Goal: Find specific page/section: Find specific page/section

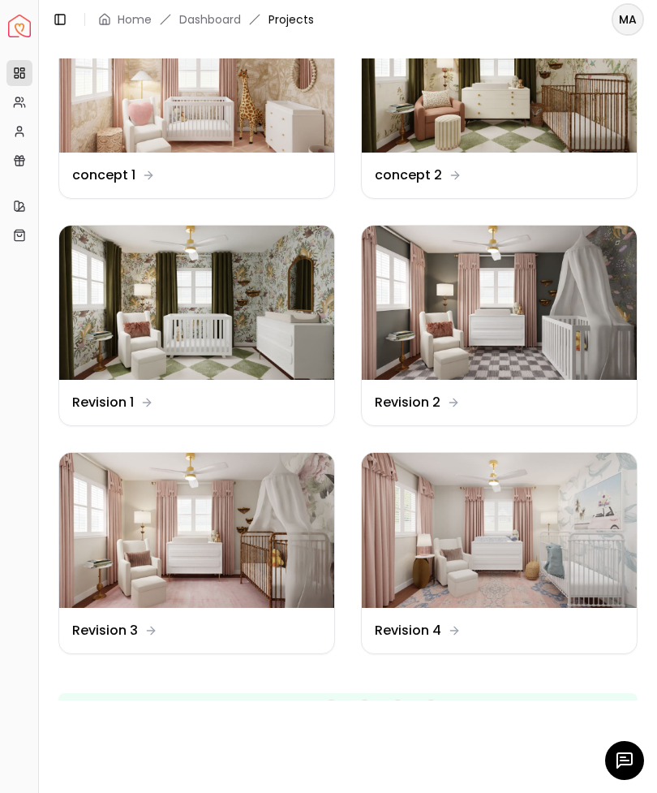
scroll to position [187, 0]
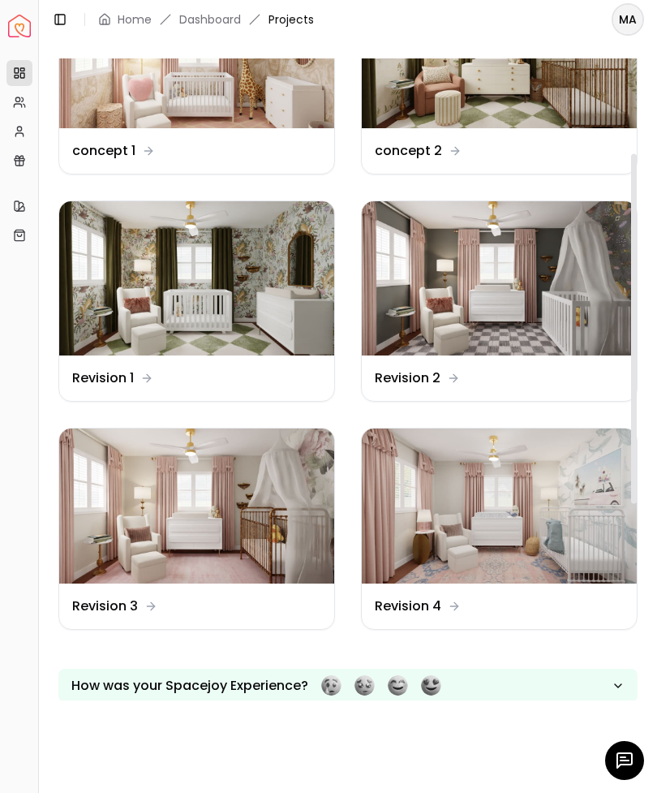
click at [420, 496] on img at bounding box center [499, 505] width 275 height 155
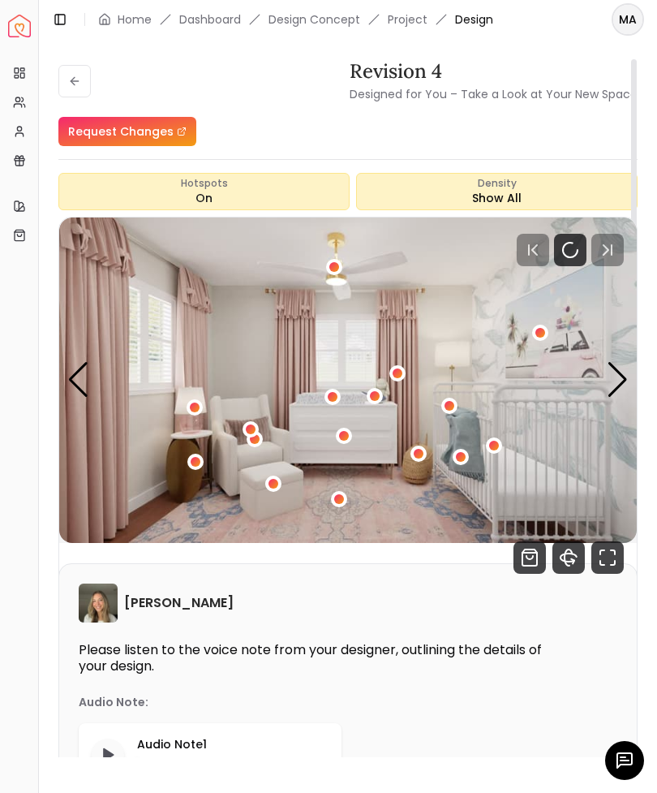
click at [608, 552] on icon "Fullscreen" at bounding box center [607, 557] width 32 height 32
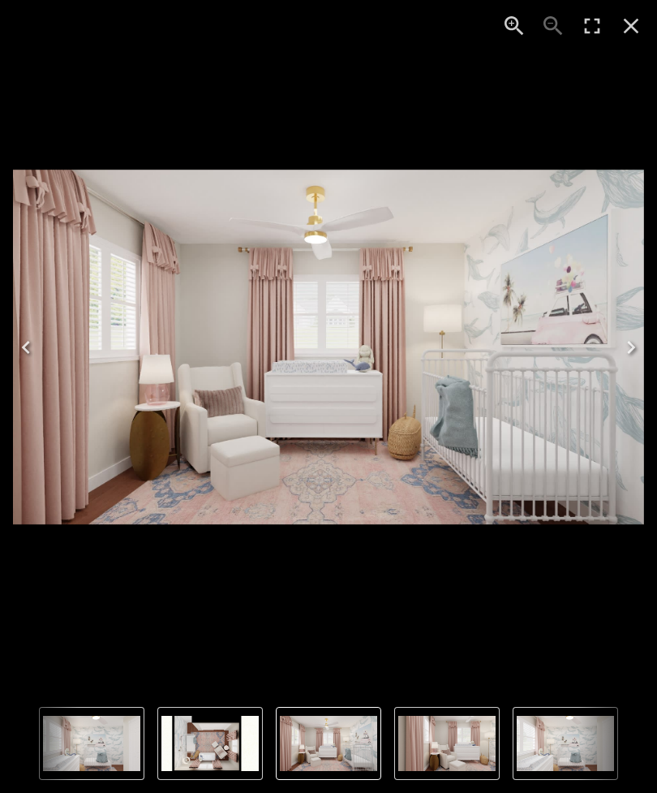
click at [503, 288] on img "1 of 4" at bounding box center [328, 347] width 631 height 355
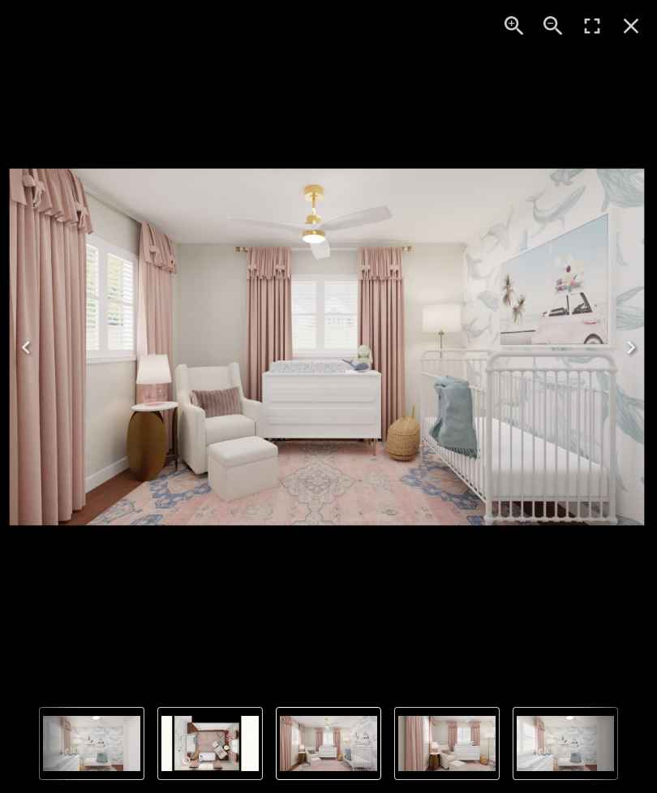
click at [516, 304] on img "1 of 4" at bounding box center [327, 346] width 635 height 357
click at [526, 247] on img "1 of 4" at bounding box center [327, 346] width 635 height 357
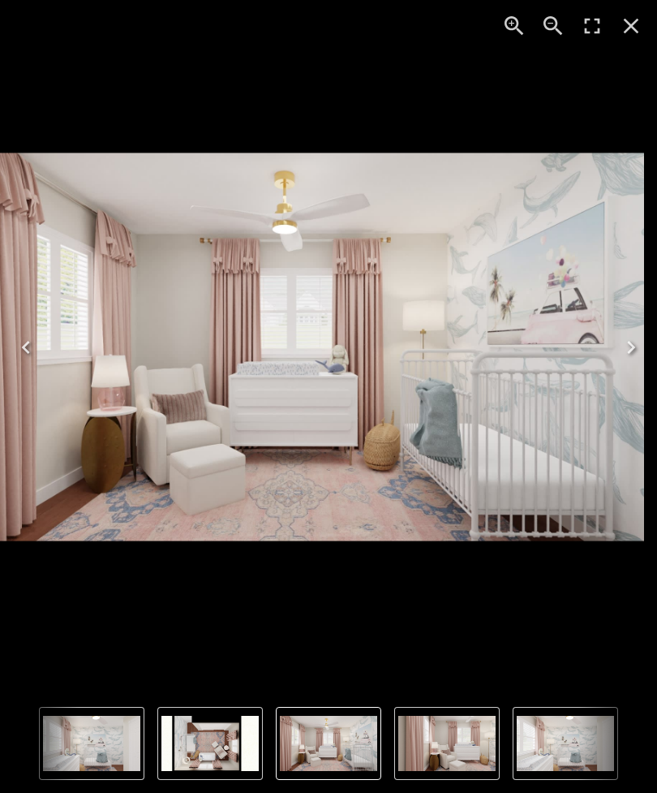
click at [539, 293] on img "1 of 4" at bounding box center [299, 346] width 690 height 389
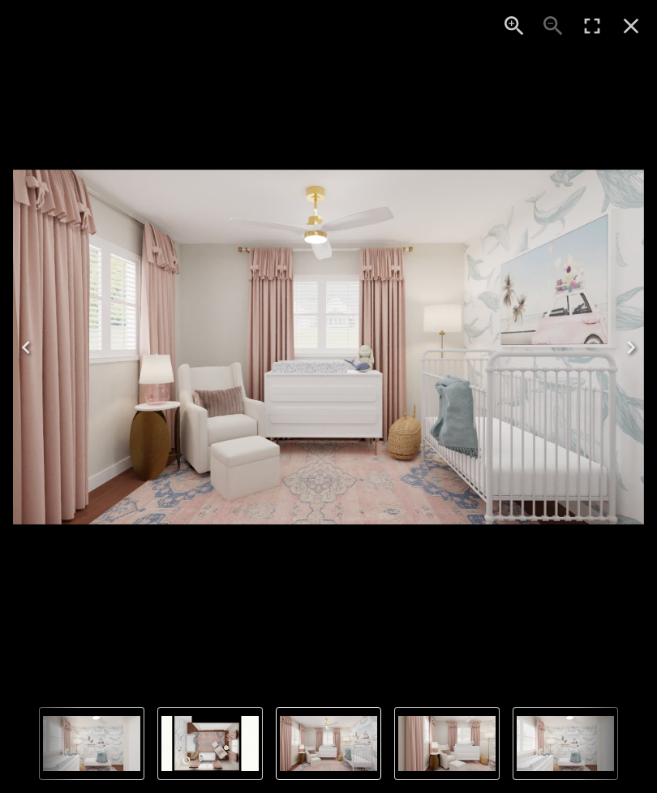
click at [522, 312] on img "1 of 4" at bounding box center [328, 347] width 631 height 355
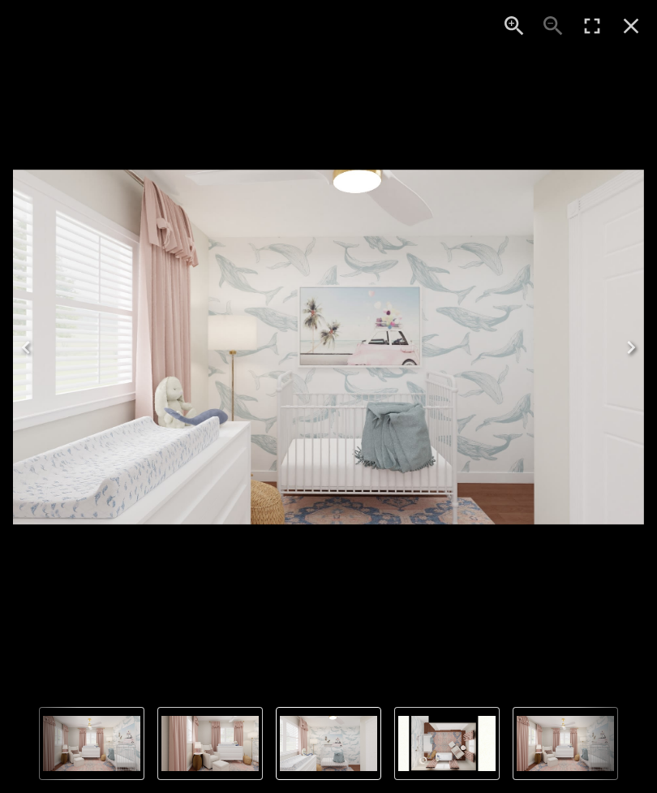
click at [642, 173] on img "3 of 4" at bounding box center [328, 347] width 631 height 355
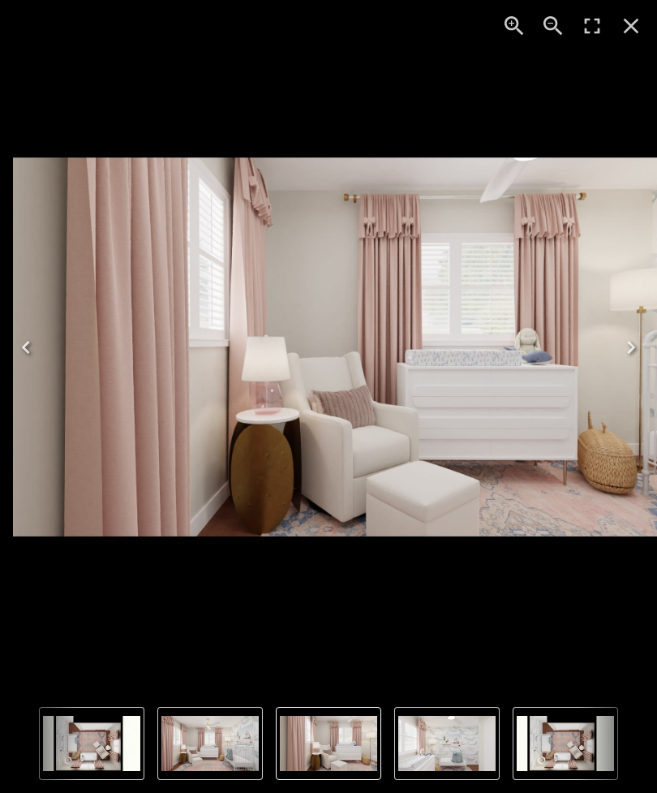
click at [196, 737] on img "1 of 4" at bounding box center [209, 742] width 97 height 55
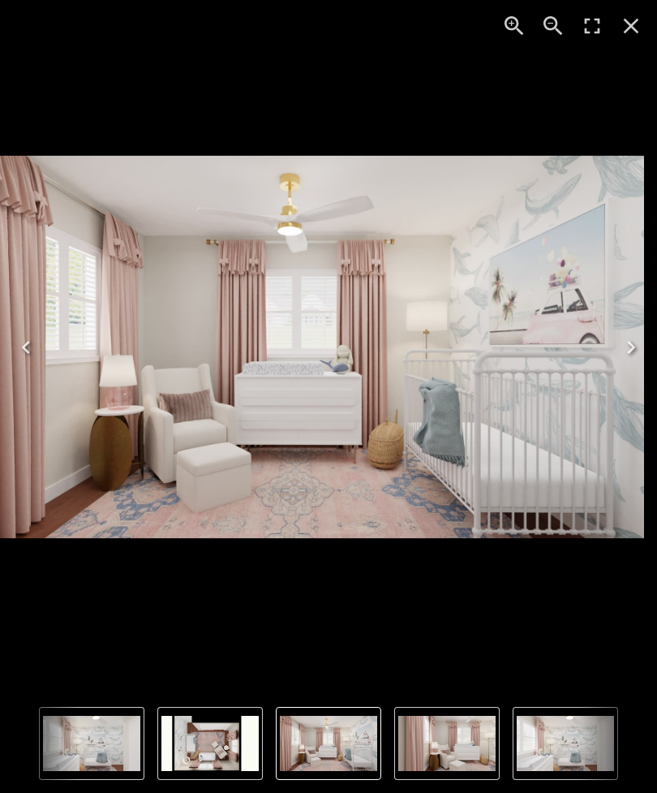
click at [548, 737] on img "3 of 4" at bounding box center [565, 742] width 97 height 55
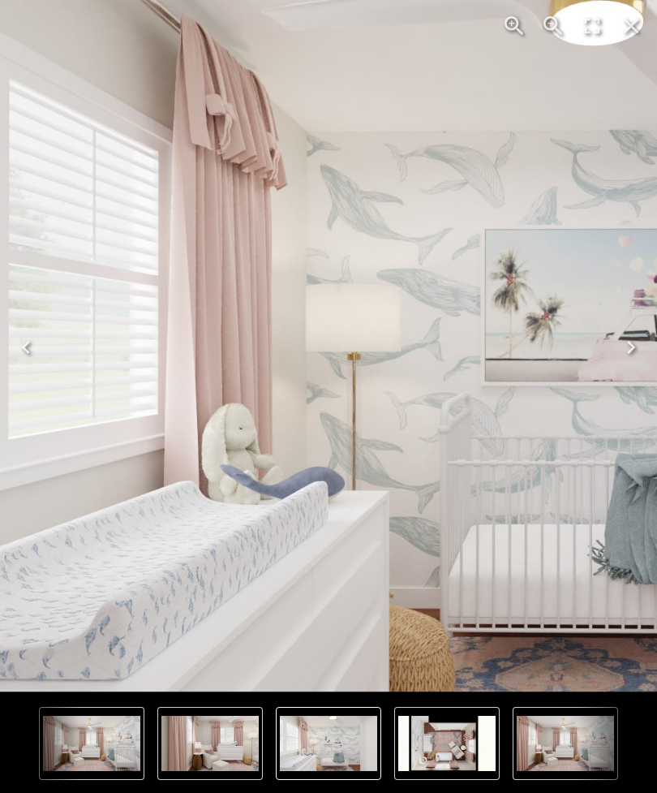
click at [194, 326] on img "3 of 4" at bounding box center [540, 345] width 1231 height 692
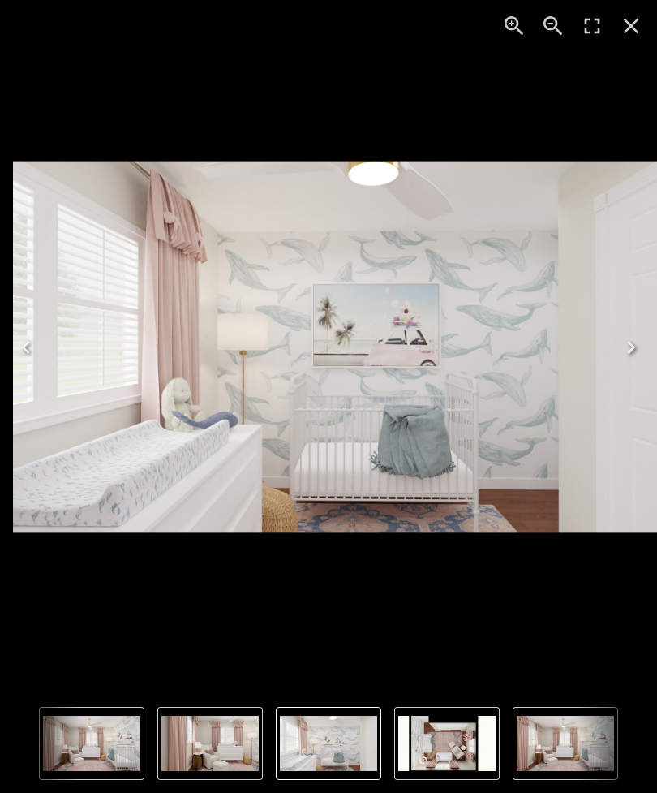
click at [548, 752] on img "1 of 4" at bounding box center [565, 742] width 97 height 55
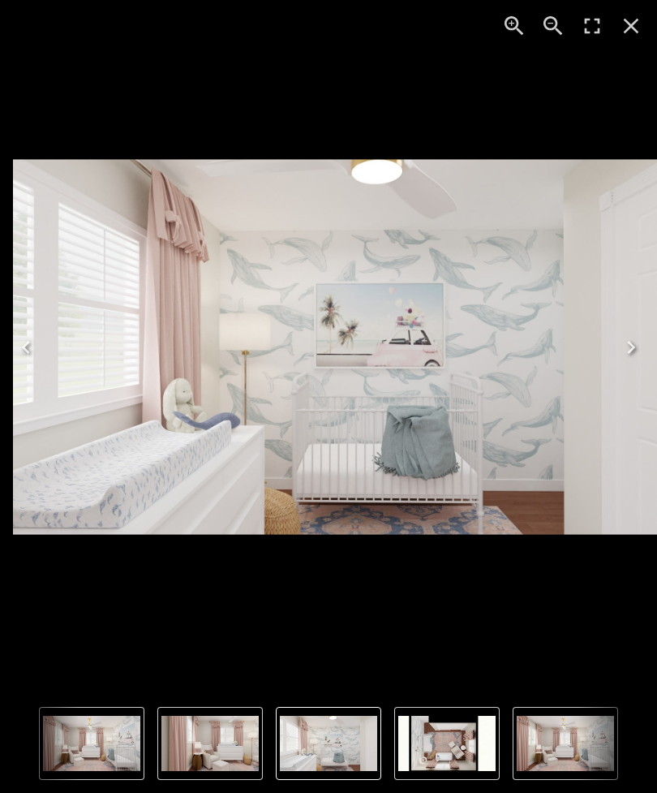
click at [85, 748] on img "1 of 4" at bounding box center [91, 742] width 97 height 55
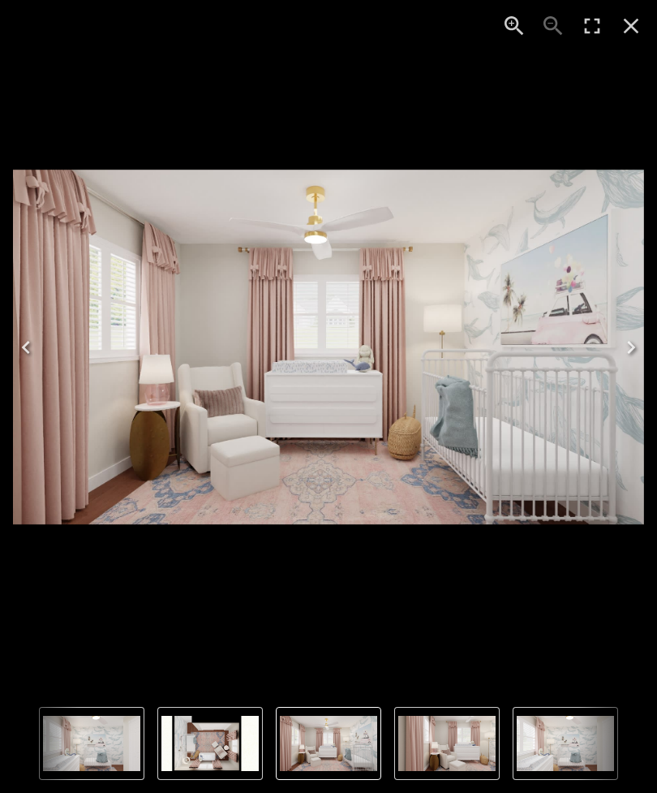
click at [558, 309] on img "1 of 4" at bounding box center [328, 347] width 631 height 355
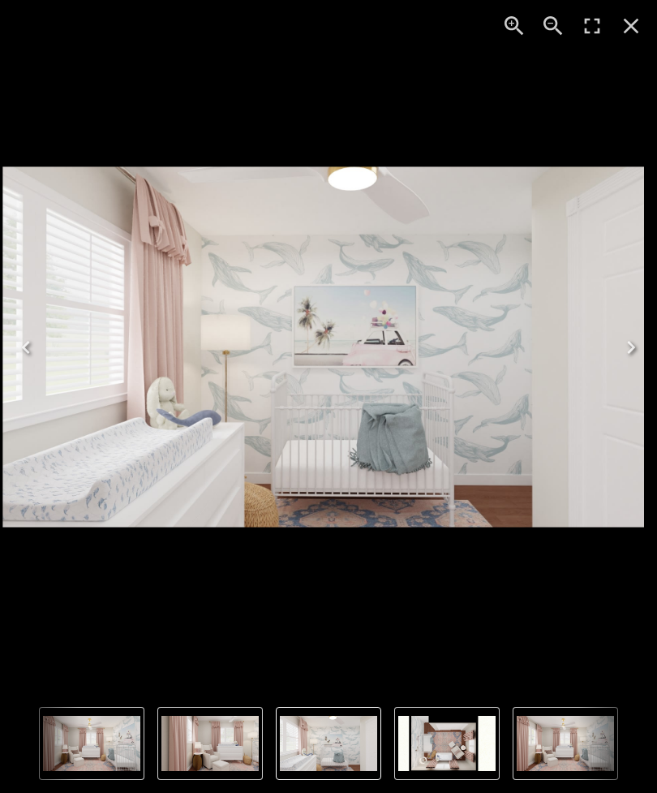
click at [569, 750] on img "1 of 4" at bounding box center [565, 742] width 97 height 55
